Goal: Task Accomplishment & Management: Use online tool/utility

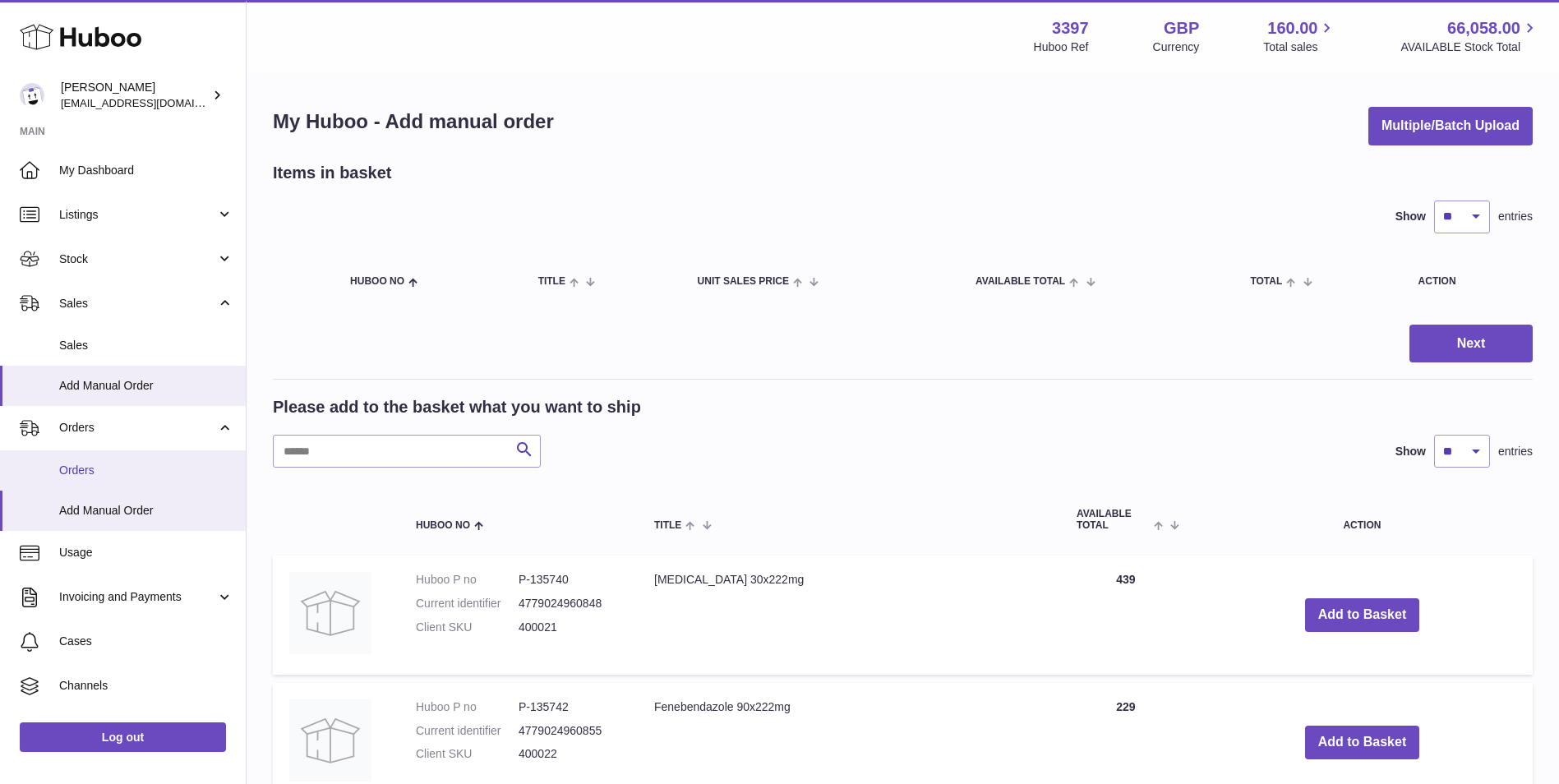
drag, startPoint x: 0, startPoint y: 0, endPoint x: 101, endPoint y: 476, distance: 486.6
click at [102, 470] on span "Orders" at bounding box center [146, 470] width 174 height 15
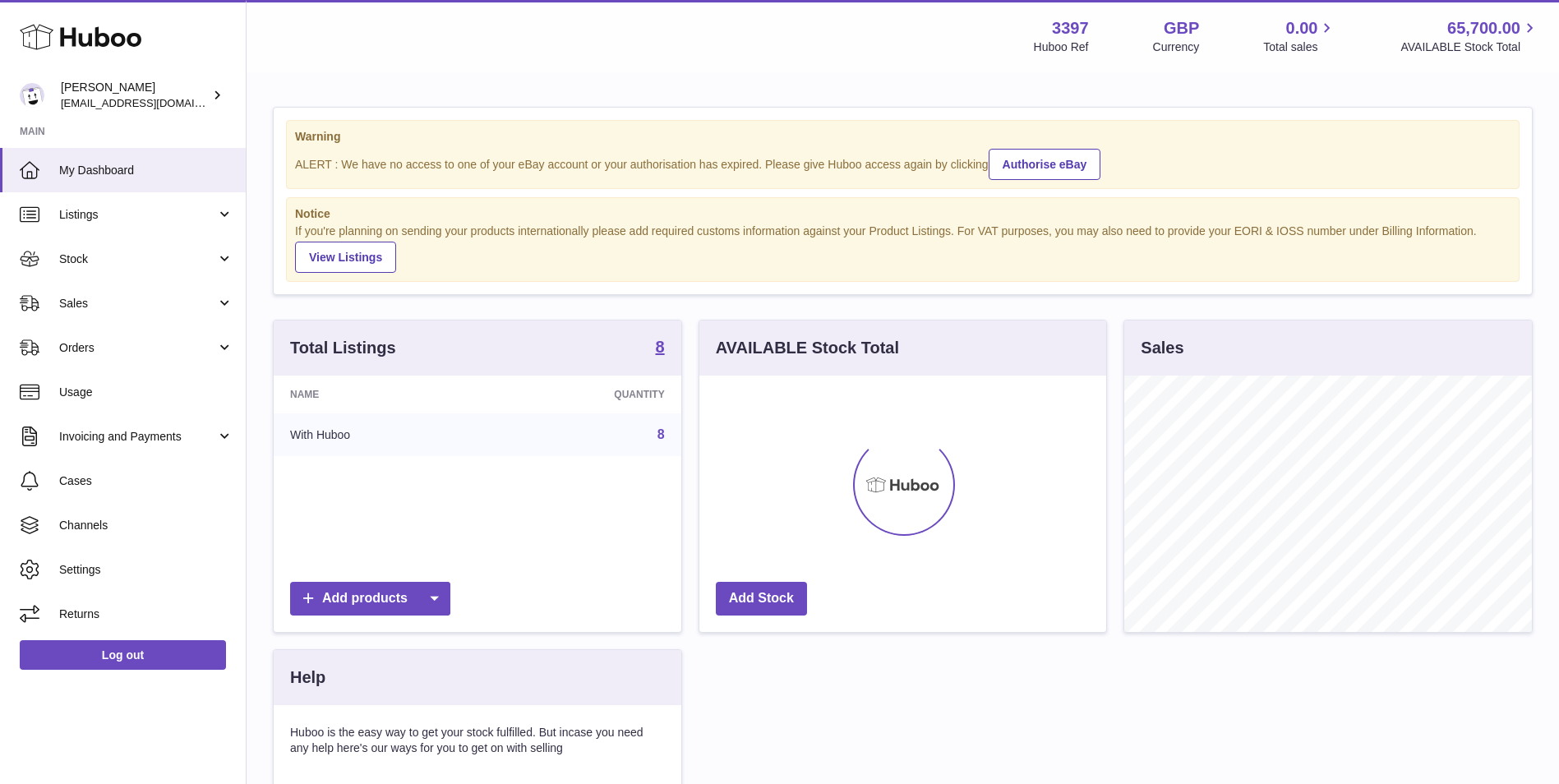
scroll to position [256, 407]
click at [107, 355] on span "Orders" at bounding box center [138, 347] width 157 height 15
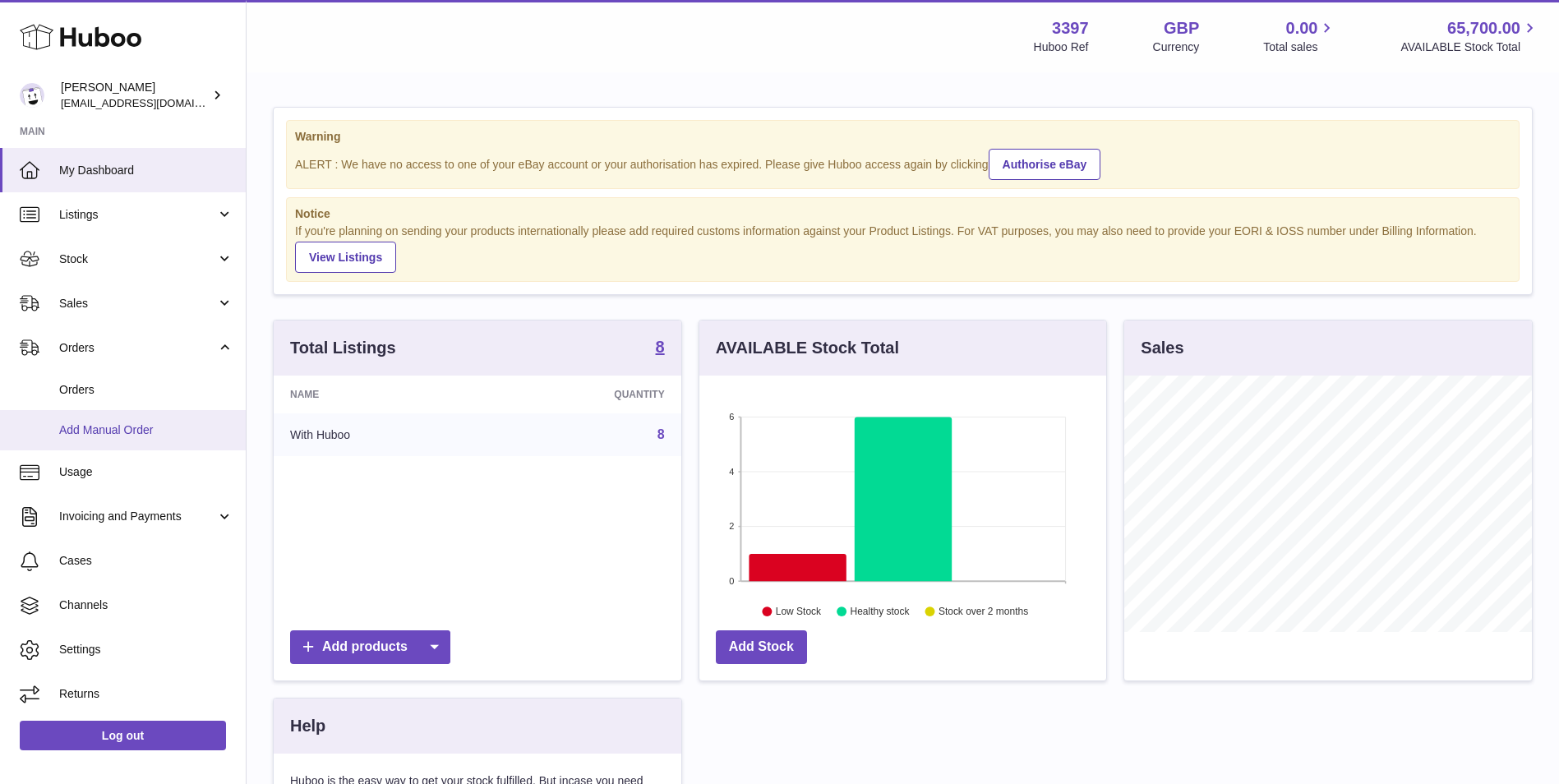
click at [94, 425] on span "Add Manual Order" at bounding box center [146, 429] width 174 height 15
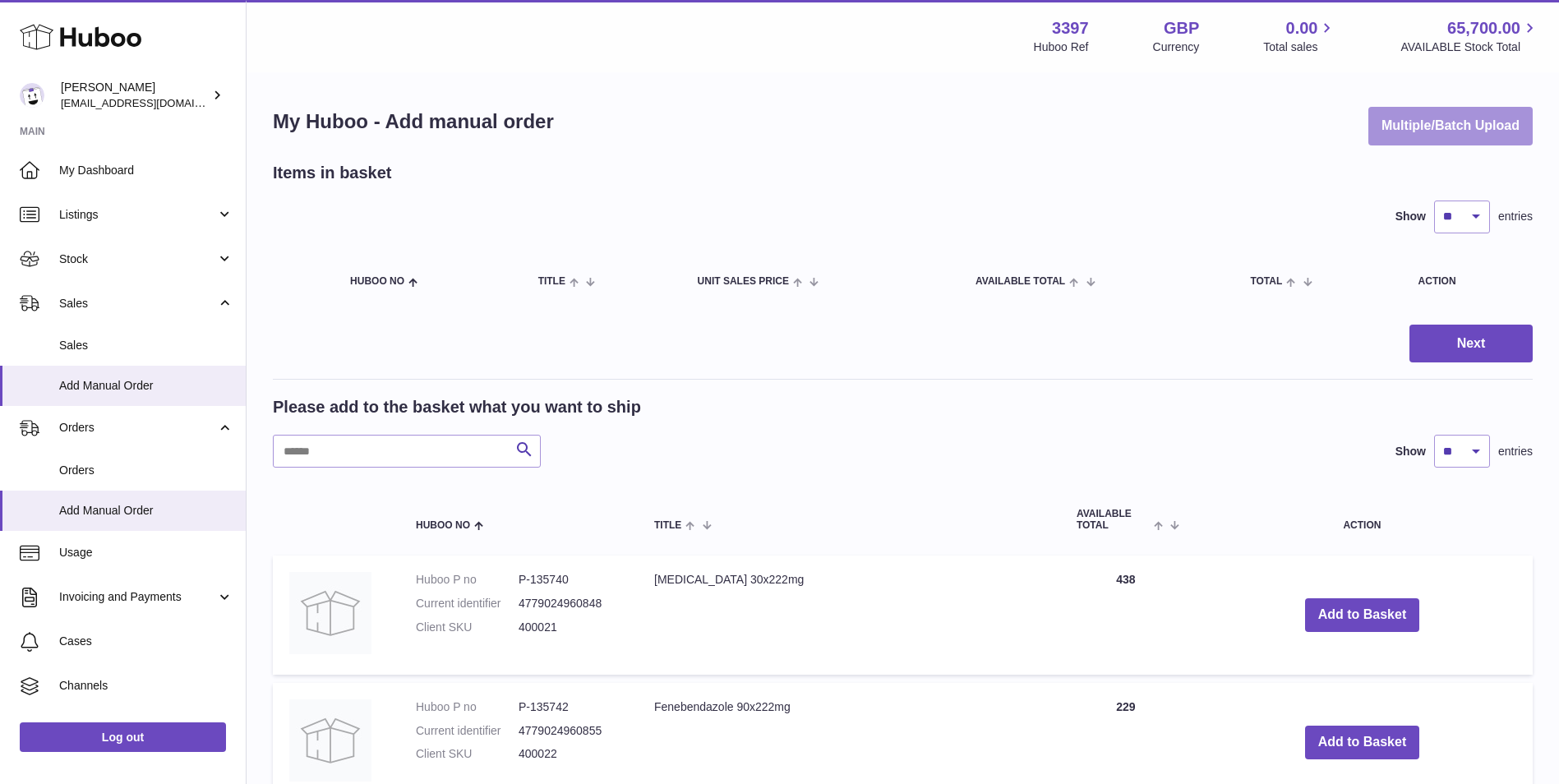
click at [1426, 125] on button "Multiple/Batch Upload" at bounding box center [1451, 126] width 164 height 38
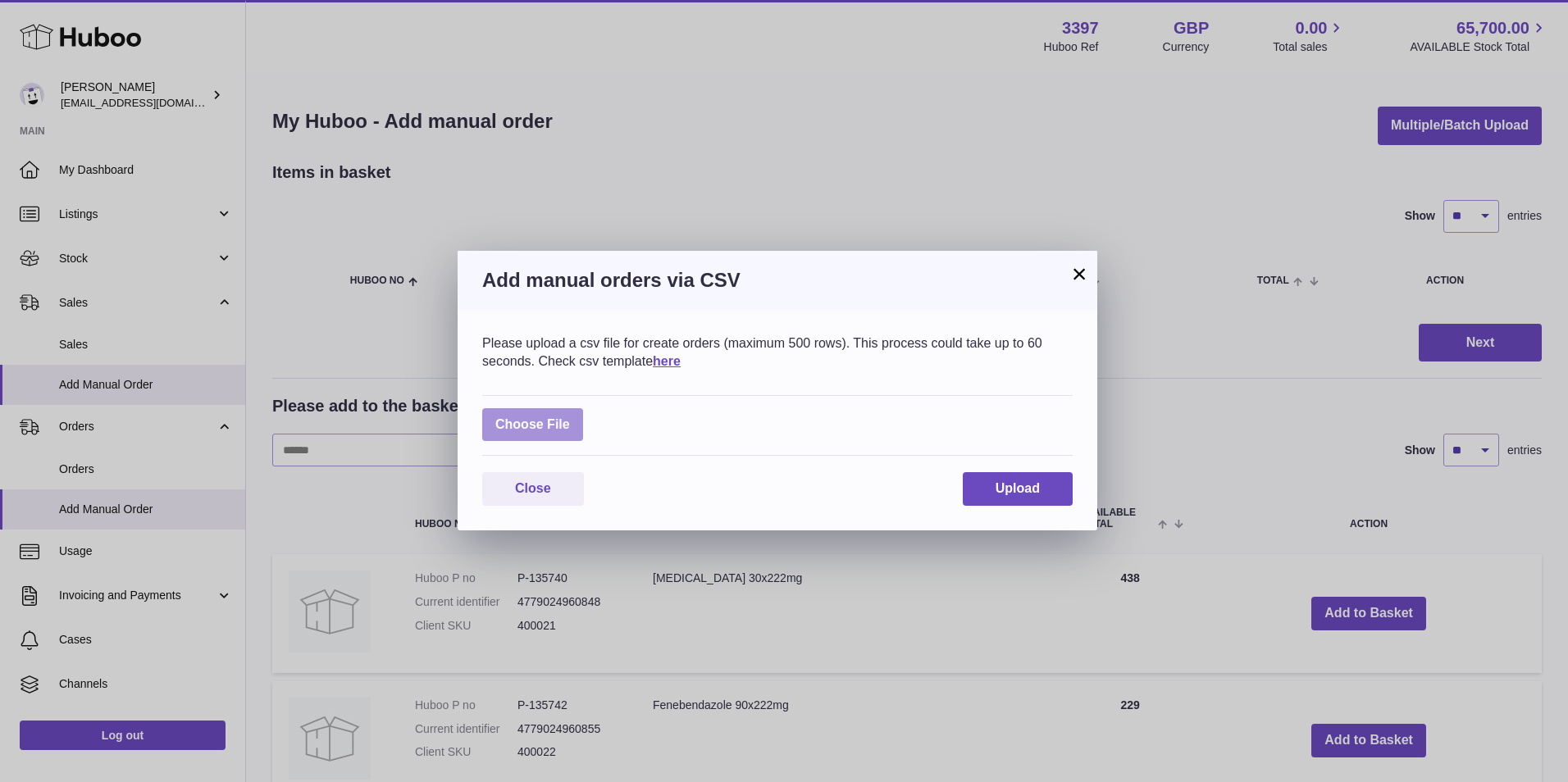
click at [538, 416] on label at bounding box center [532, 425] width 101 height 34
click at [570, 416] on input "file" at bounding box center [570, 416] width 1 height 1
type input "**********"
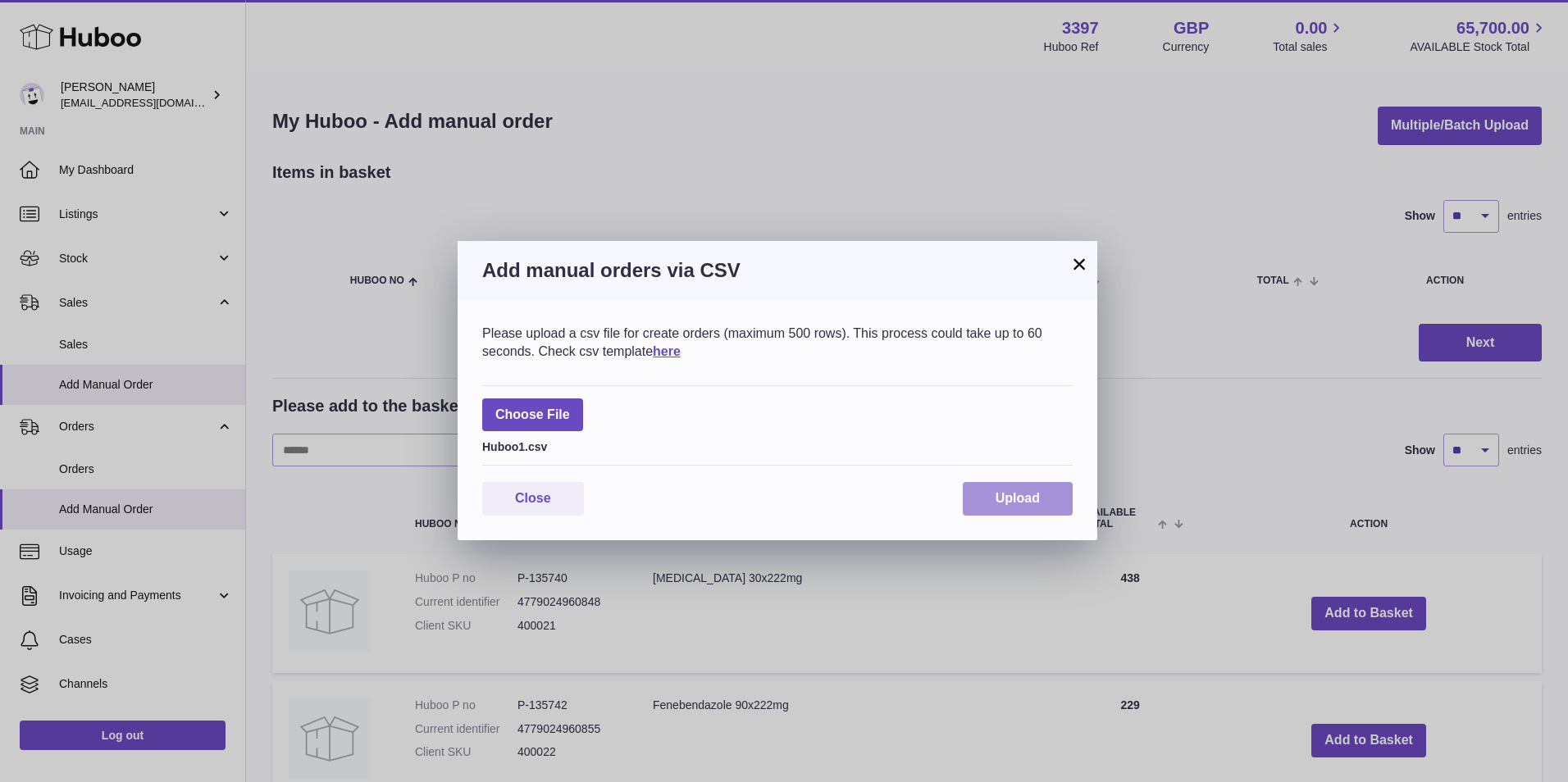
click at [1004, 491] on span "Upload" at bounding box center [1017, 497] width 45 height 14
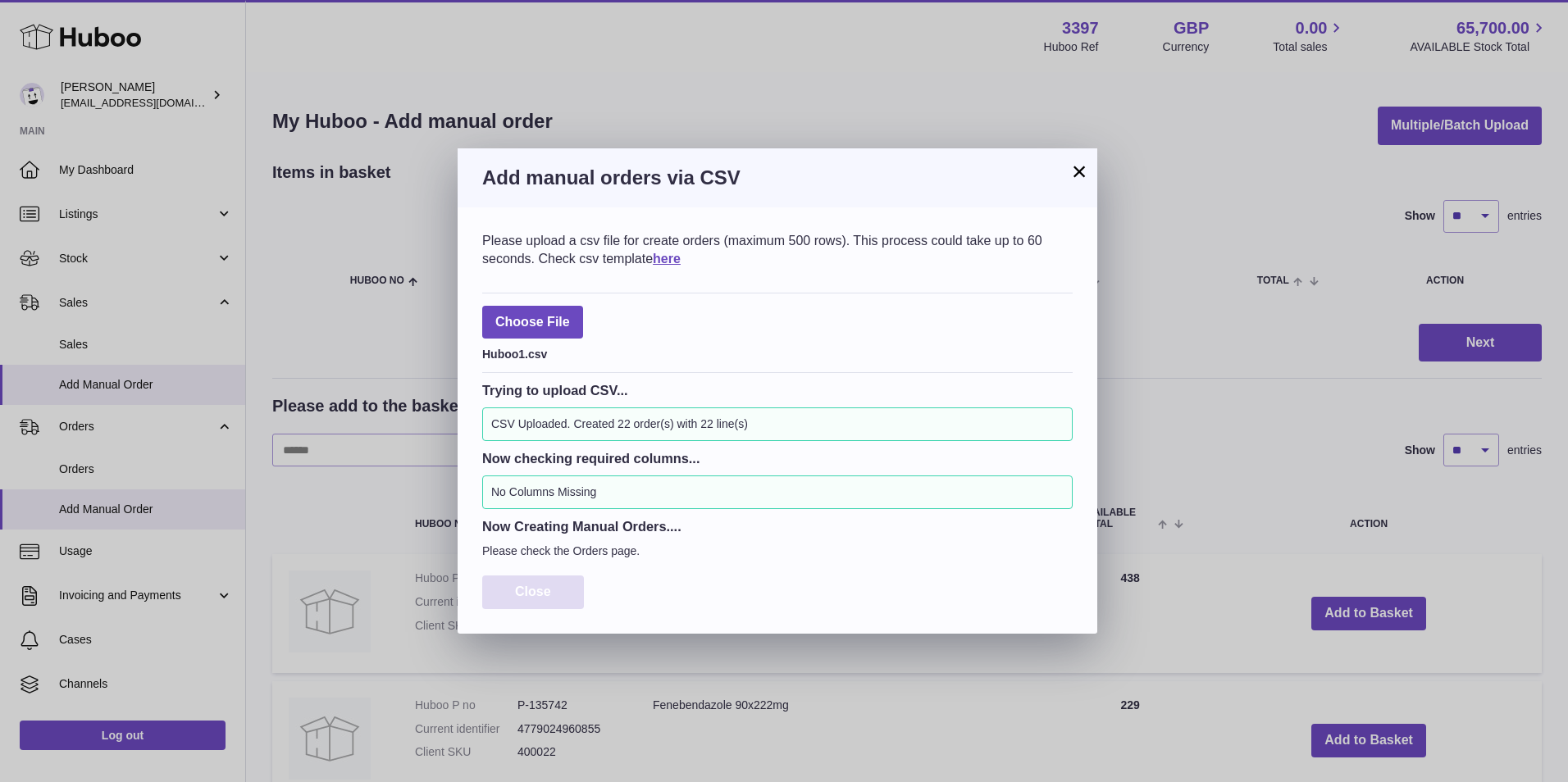
click at [542, 598] on span "Close" at bounding box center [533, 591] width 36 height 14
